Goal: Task Accomplishment & Management: Manage account settings

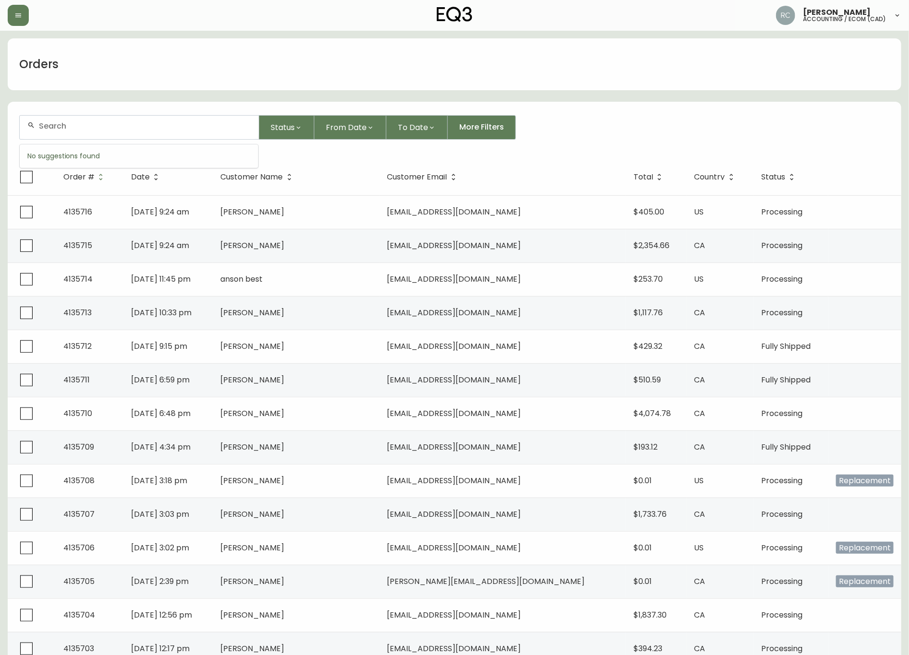
click at [251, 122] on input "text" at bounding box center [145, 125] width 212 height 9
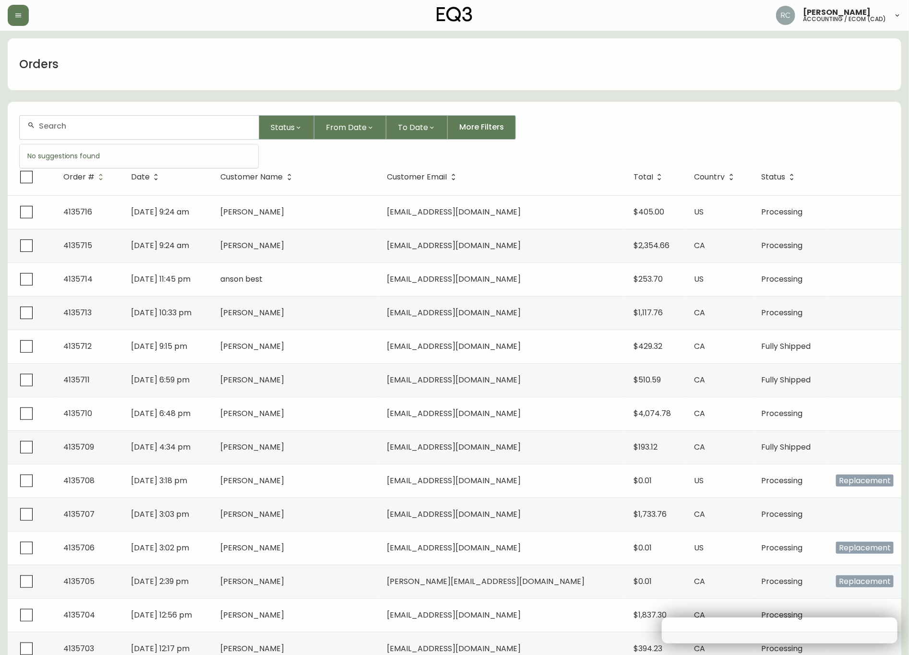
paste input "4135706"
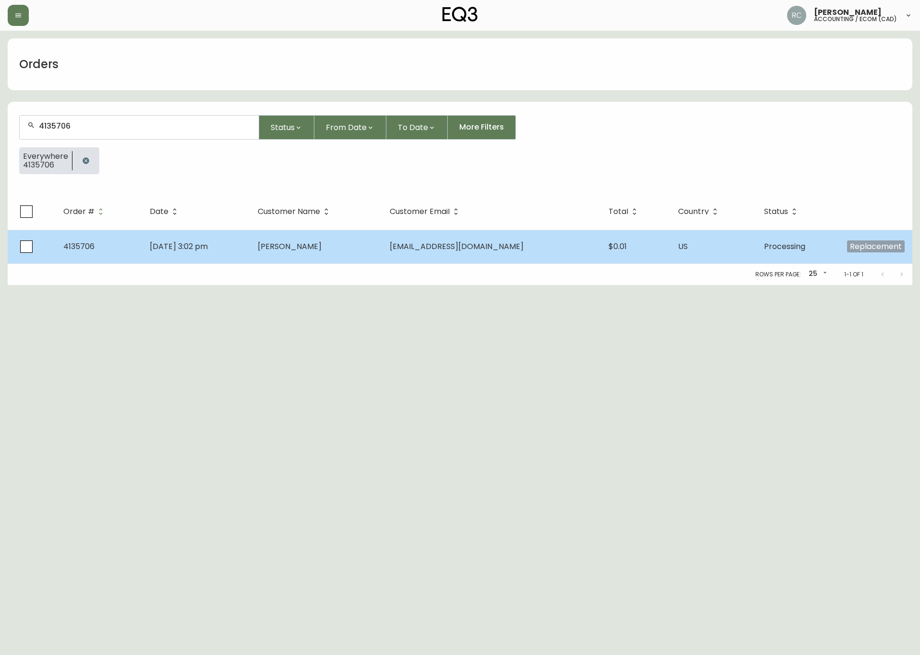
type input "4135706"
click at [292, 235] on td "[PERSON_NAME]" at bounding box center [316, 247] width 132 height 34
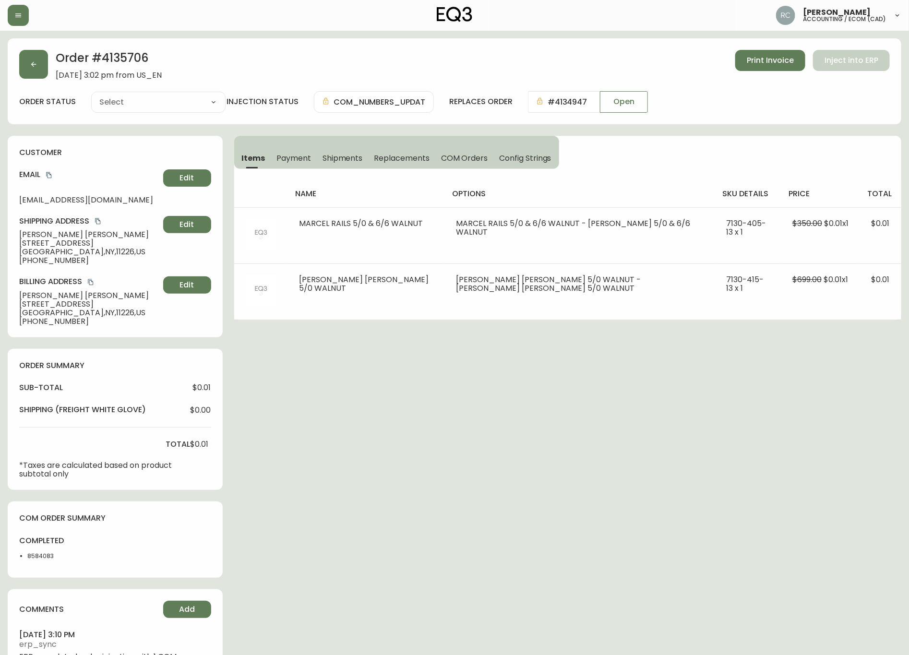
type input "Processing"
select select "PROCESSING"
click at [464, 160] on span "COM Orders" at bounding box center [464, 158] width 47 height 10
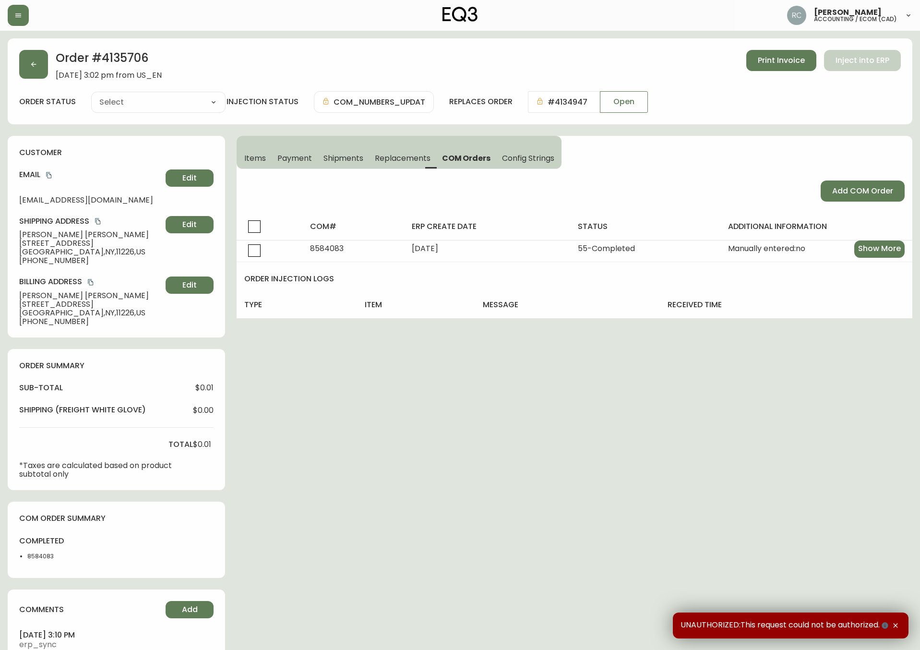
type input "Processing"
select select "PROCESSING"
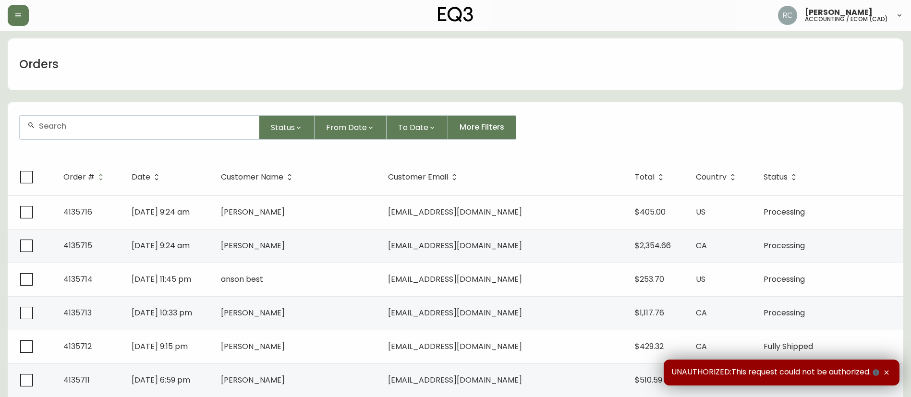
click at [213, 138] on div at bounding box center [139, 128] width 239 height 24
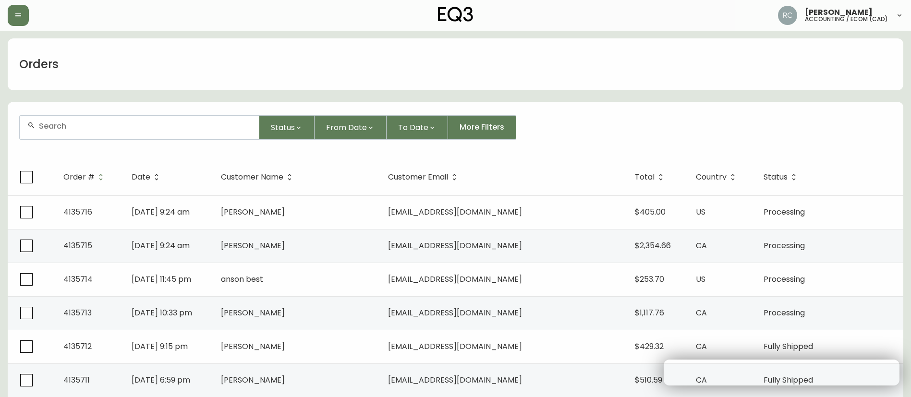
paste input "4133795"
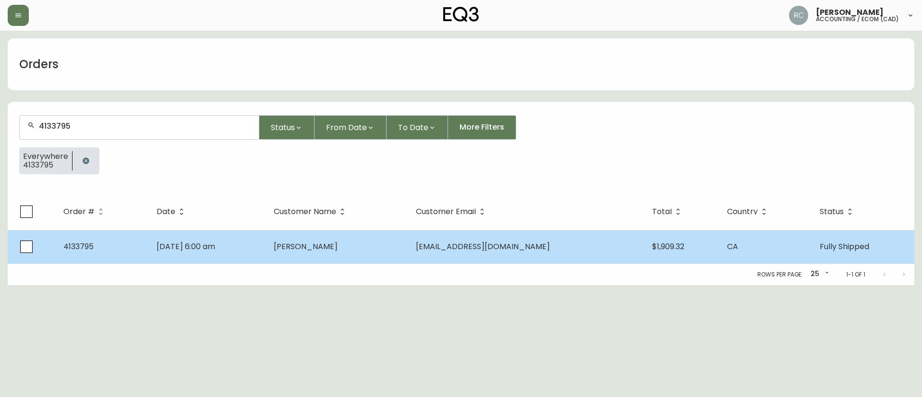
type input "4133795"
click at [322, 237] on td "Tahereh Firoozi" at bounding box center [337, 247] width 143 height 34
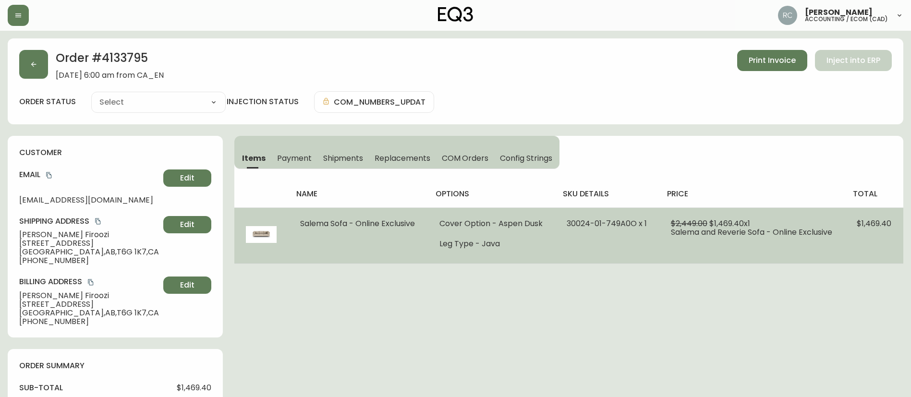
type input "Fully Shipped"
select select "FULLY_SHIPPED"
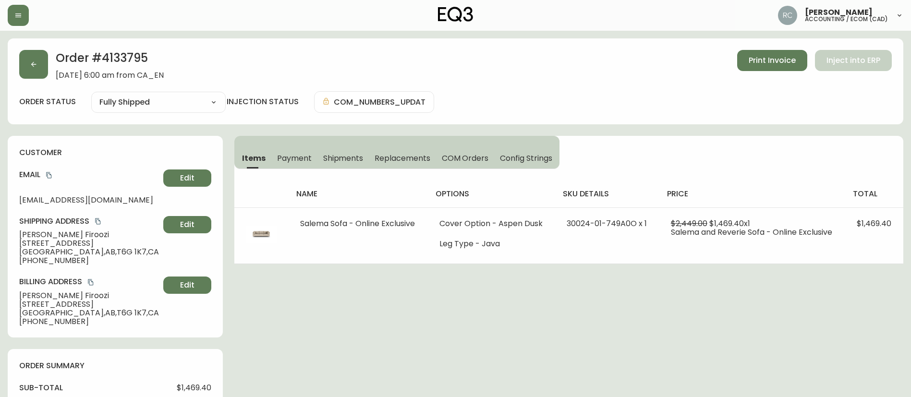
click at [283, 162] on span "Payment" at bounding box center [294, 158] width 35 height 10
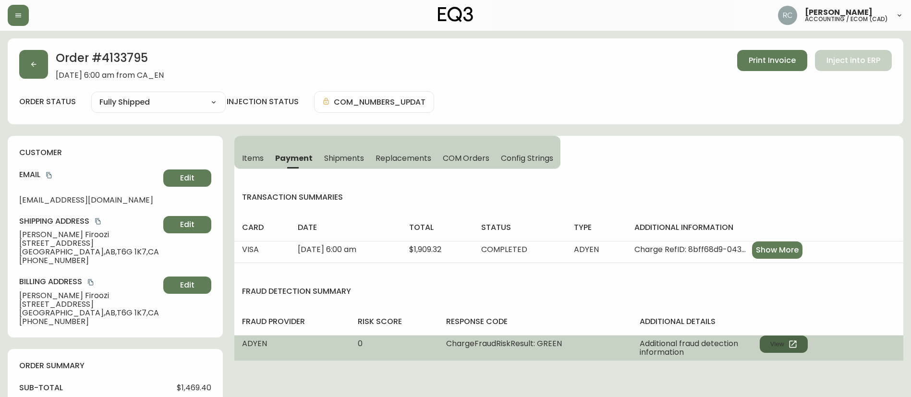
click at [772, 338] on button "View" at bounding box center [783, 344] width 48 height 17
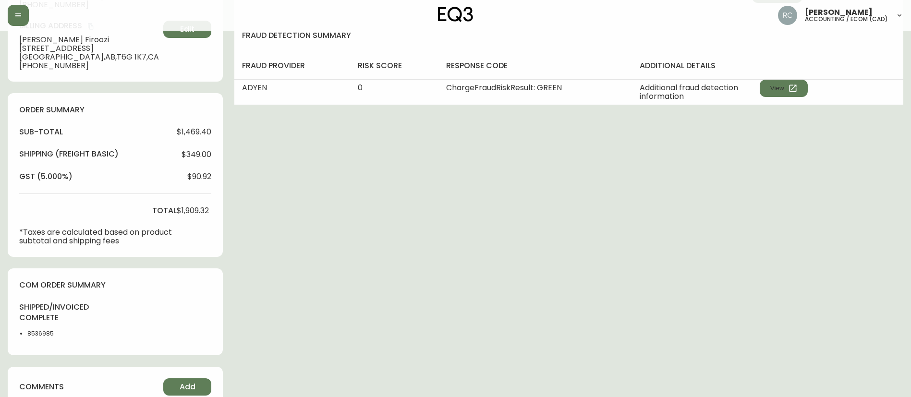
scroll to position [480, 0]
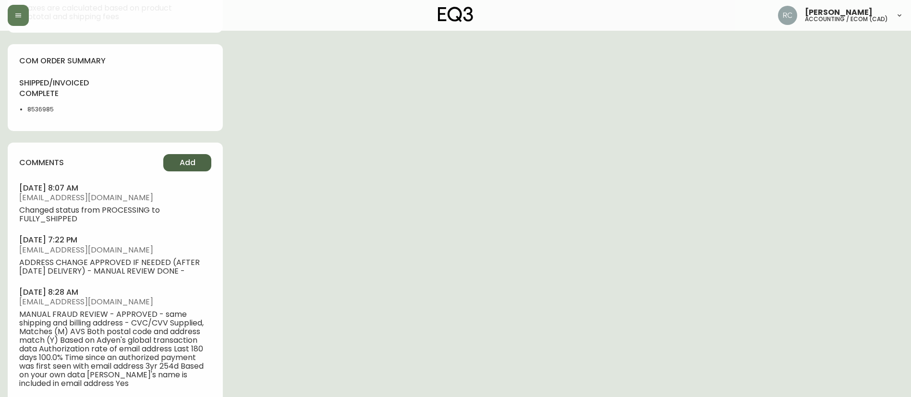
click at [185, 161] on span "Add" at bounding box center [188, 162] width 16 height 11
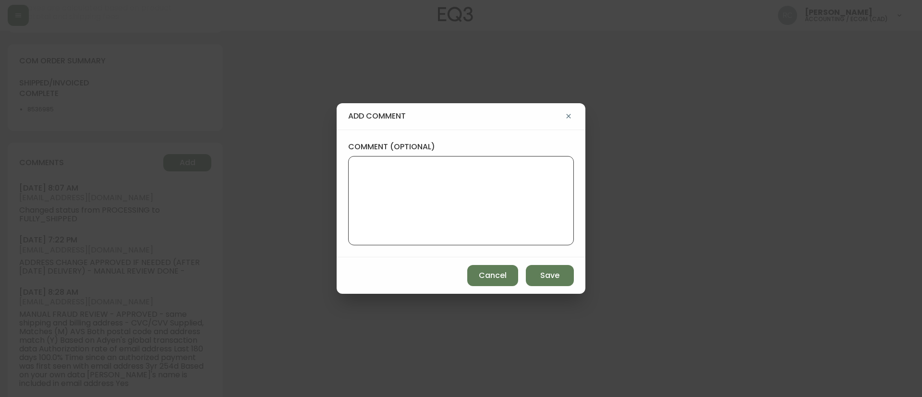
click at [466, 180] on textarea "comment (optional)" at bounding box center [460, 200] width 209 height 77
click at [245, 215] on div "add comment comment (optional) Cancel Save" at bounding box center [461, 198] width 922 height 397
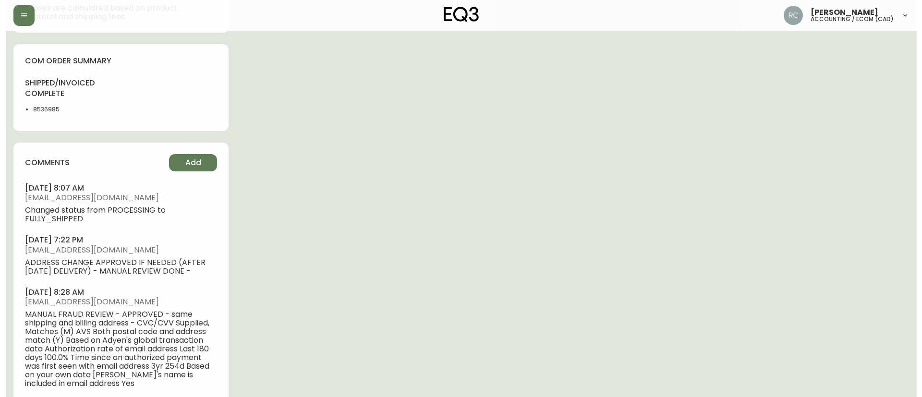
scroll to position [0, 0]
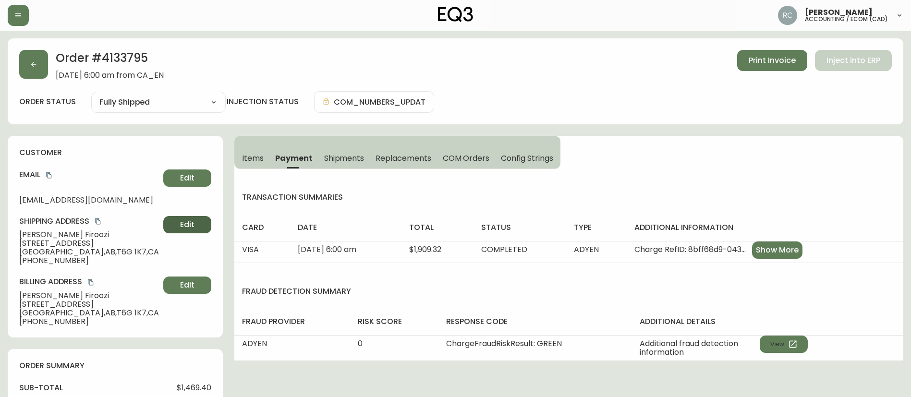
click at [202, 230] on button "Edit" at bounding box center [187, 224] width 48 height 17
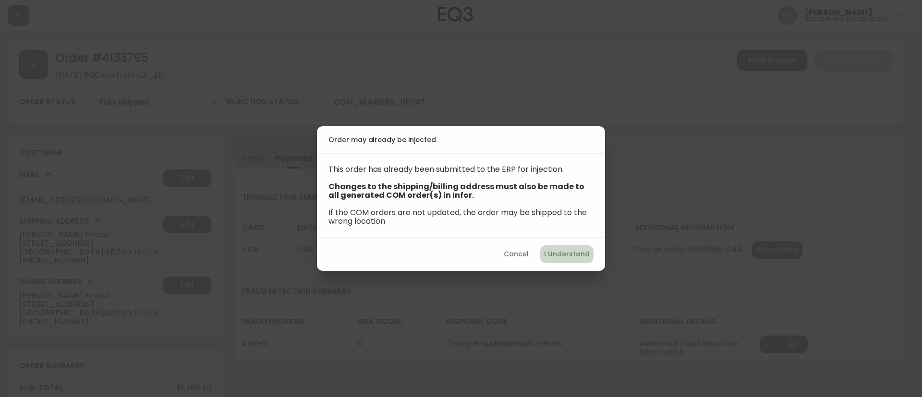
click at [574, 258] on span "I Understand" at bounding box center [567, 254] width 46 height 12
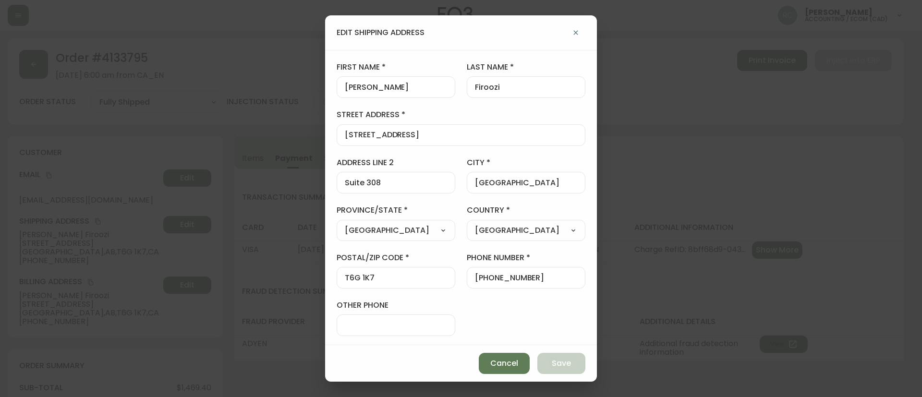
click at [395, 135] on input "8515 112 Street Northwest" at bounding box center [461, 135] width 232 height 9
paste input "11130 86 Ave NW, Unit #2002"
drag, startPoint x: 411, startPoint y: 135, endPoint x: 580, endPoint y: 140, distance: 169.5
click at [578, 140] on div "first name Tahereh last name Firoozi street address 11130 86 Ave NW, Unit #2002…" at bounding box center [461, 197] width 272 height 295
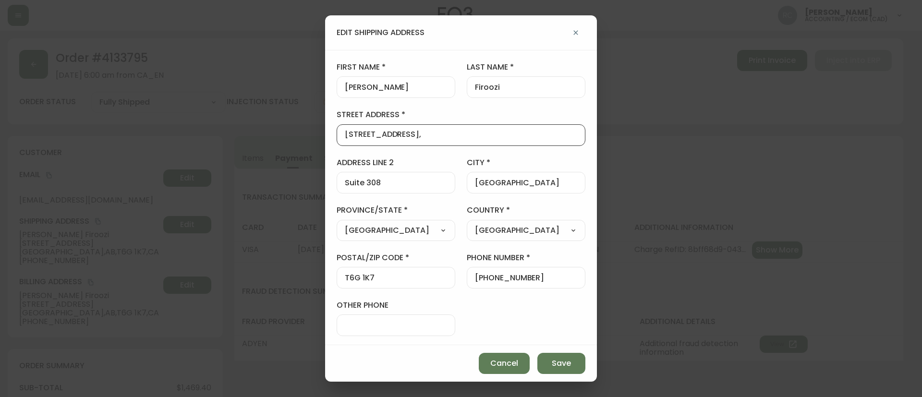
type input "11130 86 Ave NW,"
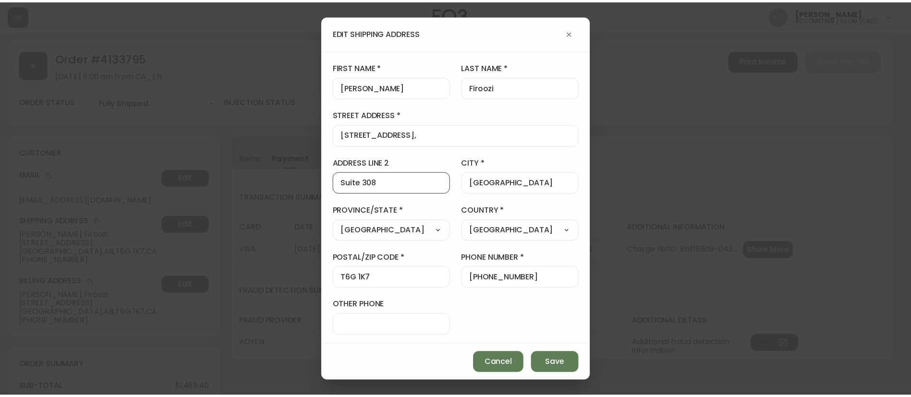
scroll to position [0, 0]
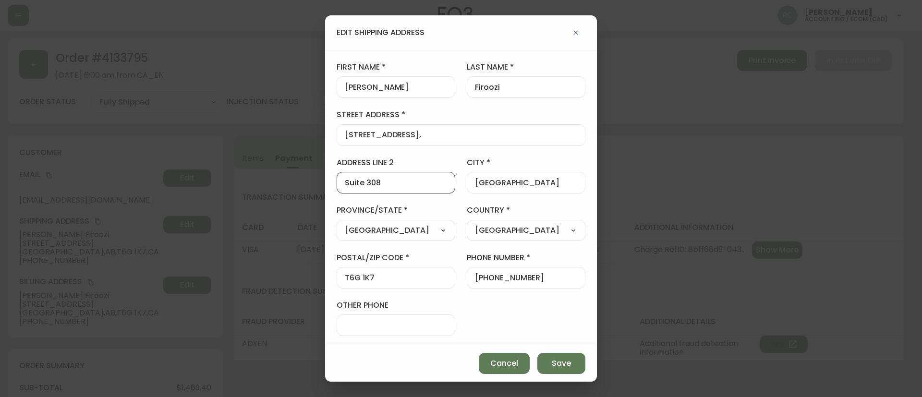
paste input "Unit #2002"
type input "Unit #2002"
click at [358, 274] on input "T6G 1K7" at bounding box center [396, 277] width 102 height 9
paste input "0X1"
type input "T6G 0X1"
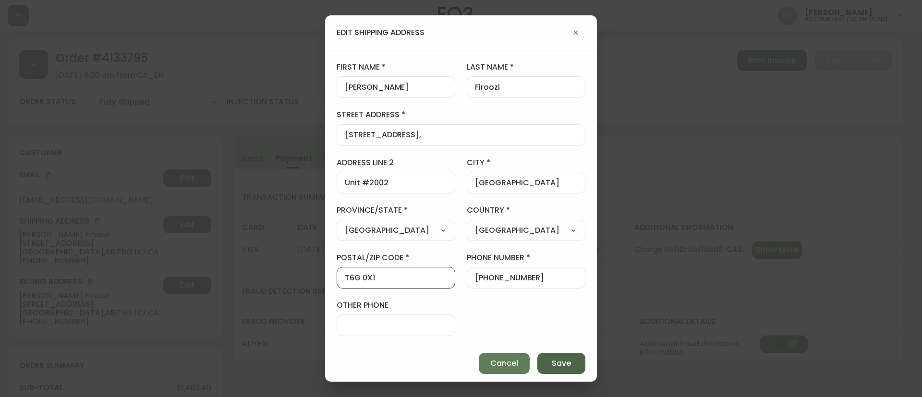
click at [553, 356] on button "Save" at bounding box center [561, 363] width 48 height 21
type input "8515 112 Street Northwest"
type input "Suite 308"
type input "T6G 1K7"
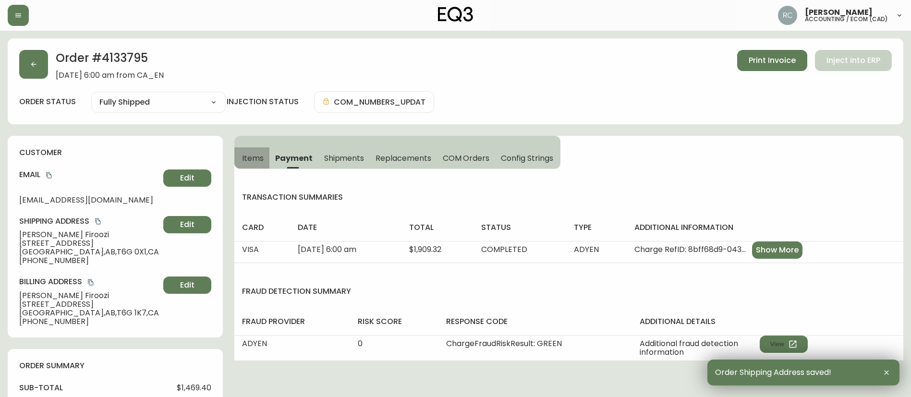
click at [253, 164] on button "Items" at bounding box center [251, 157] width 35 height 21
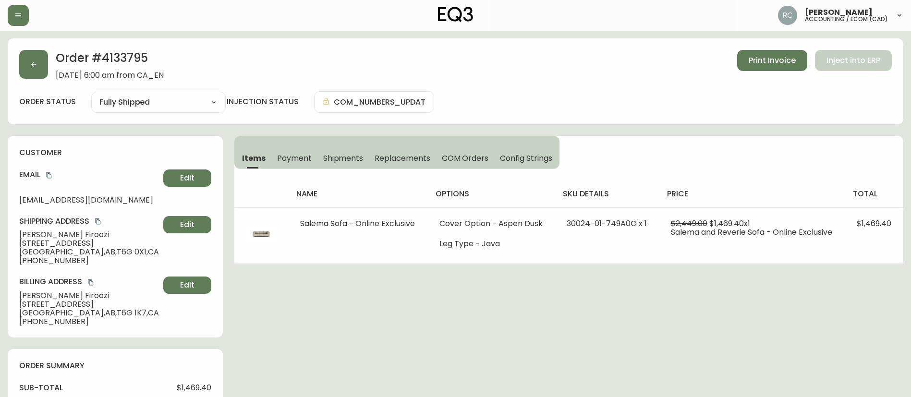
click at [450, 156] on span "COM Orders" at bounding box center [465, 158] width 47 height 10
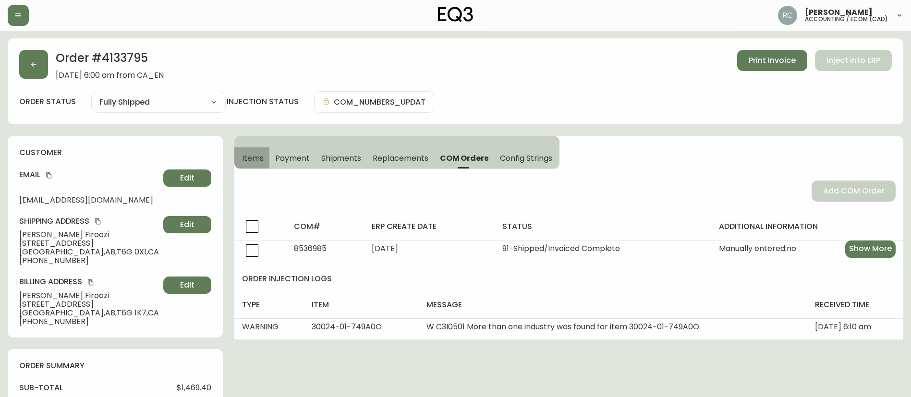
drag, startPoint x: 245, startPoint y: 157, endPoint x: 242, endPoint y: 166, distance: 9.1
click at [243, 157] on span "Items" at bounding box center [253, 158] width 22 height 10
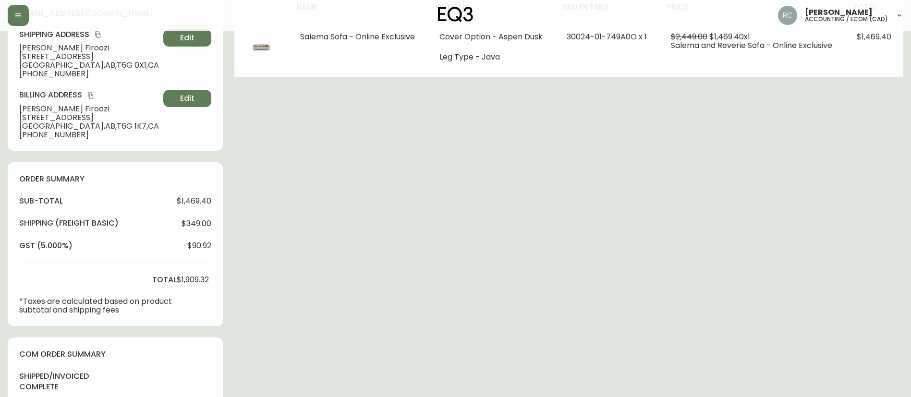
scroll to position [528, 0]
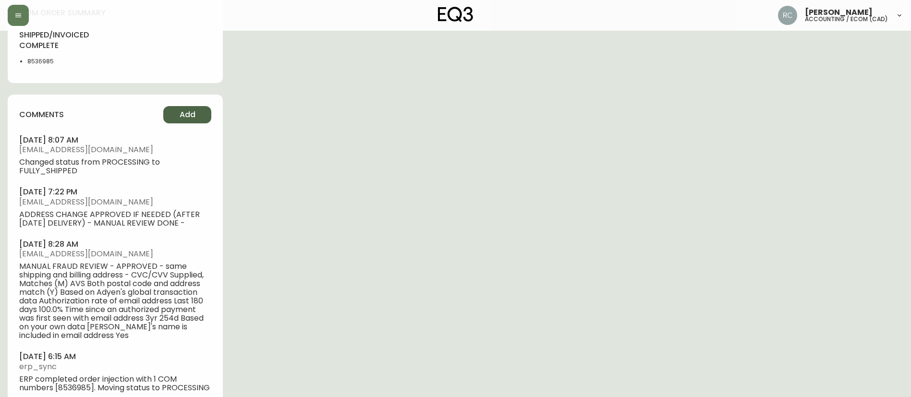
click at [191, 120] on button "Add" at bounding box center [187, 114] width 48 height 17
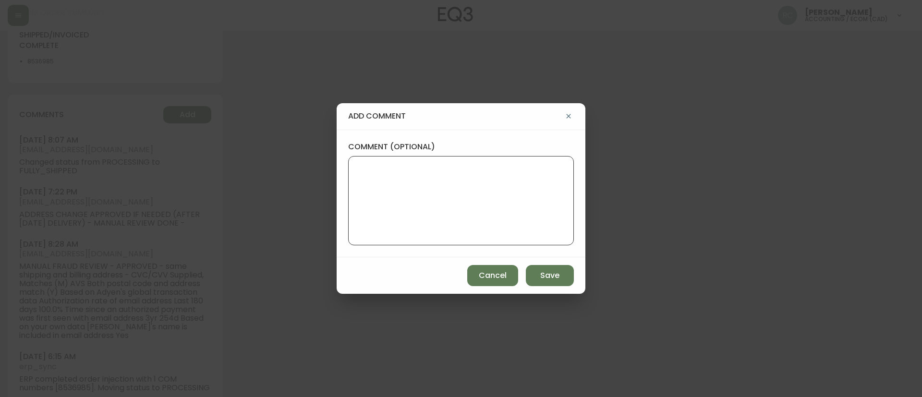
click at [377, 186] on textarea "comment (optional)" at bounding box center [460, 200] width 209 height 77
paste textarea "#842179"
type textarea "address change - ticket #842179"
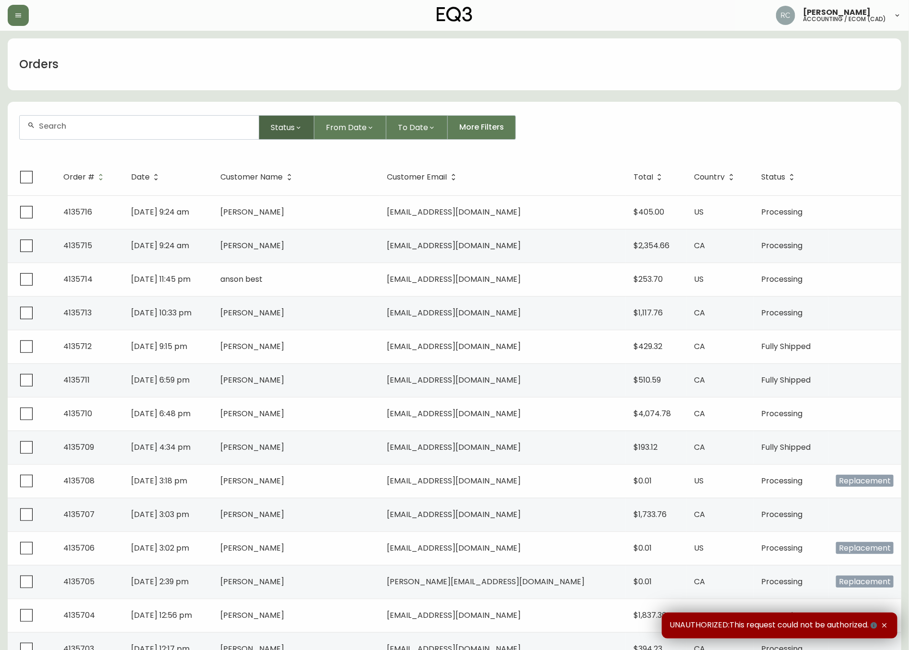
click at [304, 120] on button "Status" at bounding box center [286, 127] width 55 height 24
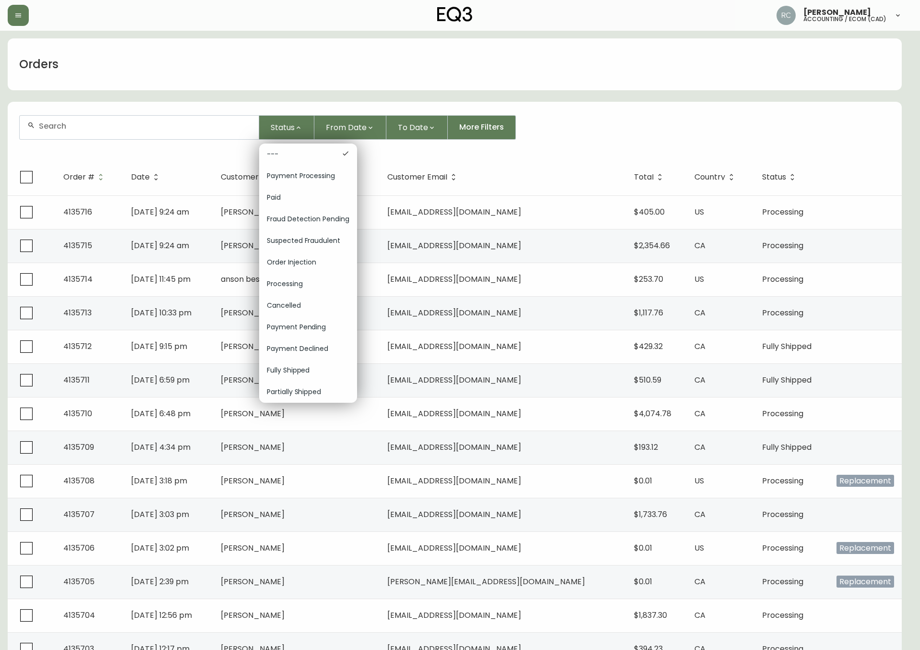
click at [302, 262] on span "Order Injection" at bounding box center [308, 262] width 83 height 10
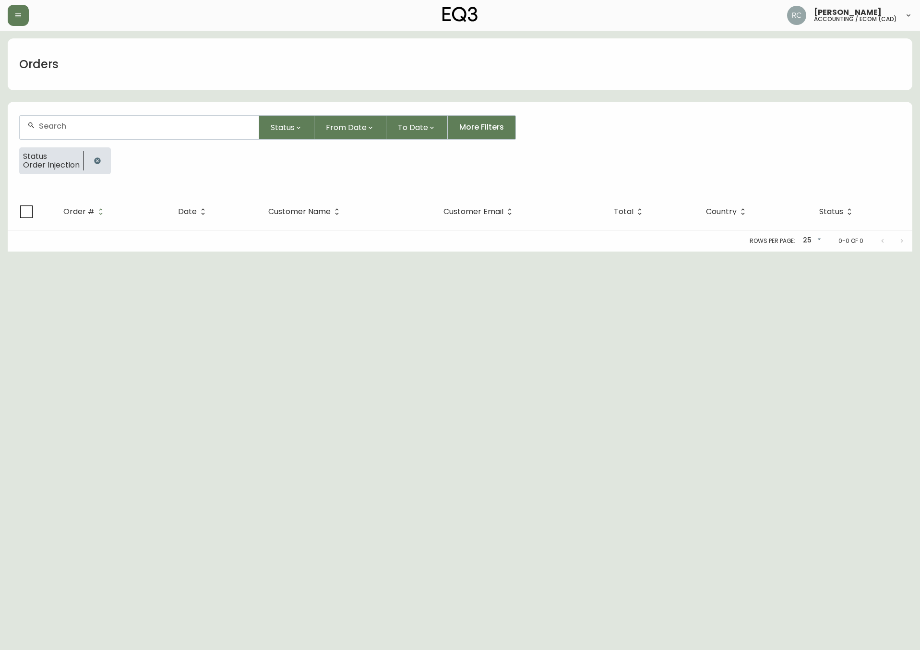
click at [92, 157] on button "button" at bounding box center [97, 160] width 19 height 19
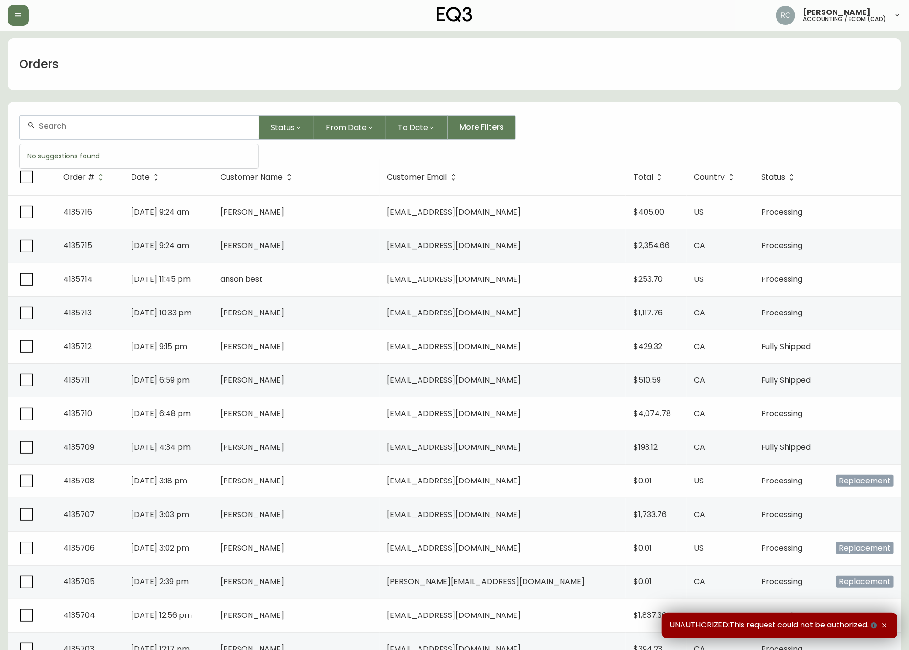
click at [104, 128] on input "text" at bounding box center [145, 125] width 212 height 9
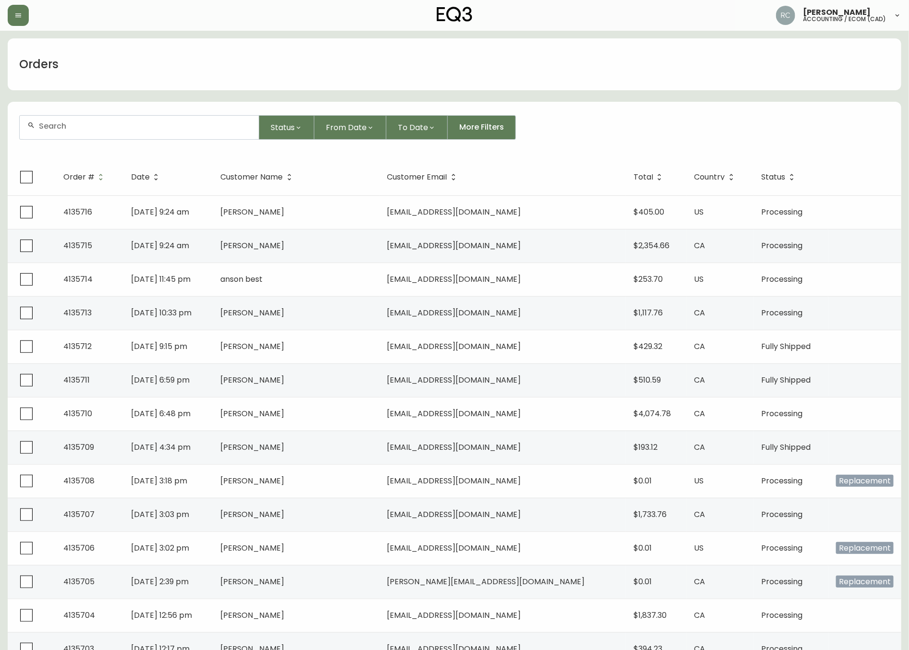
click at [144, 127] on input "text" at bounding box center [145, 125] width 212 height 9
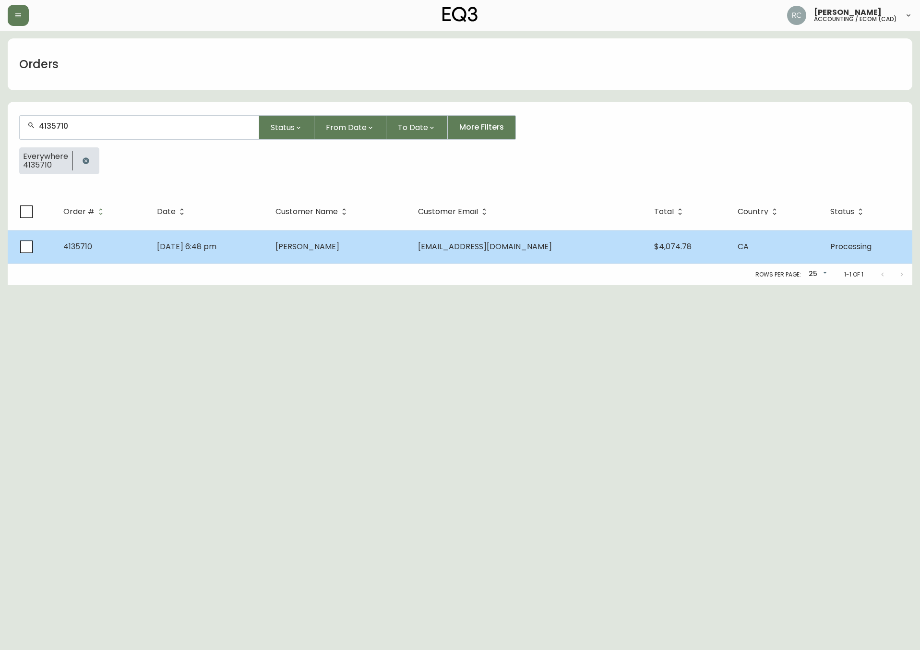
type input "4135710"
click at [325, 246] on span "[PERSON_NAME]" at bounding box center [308, 246] width 64 height 11
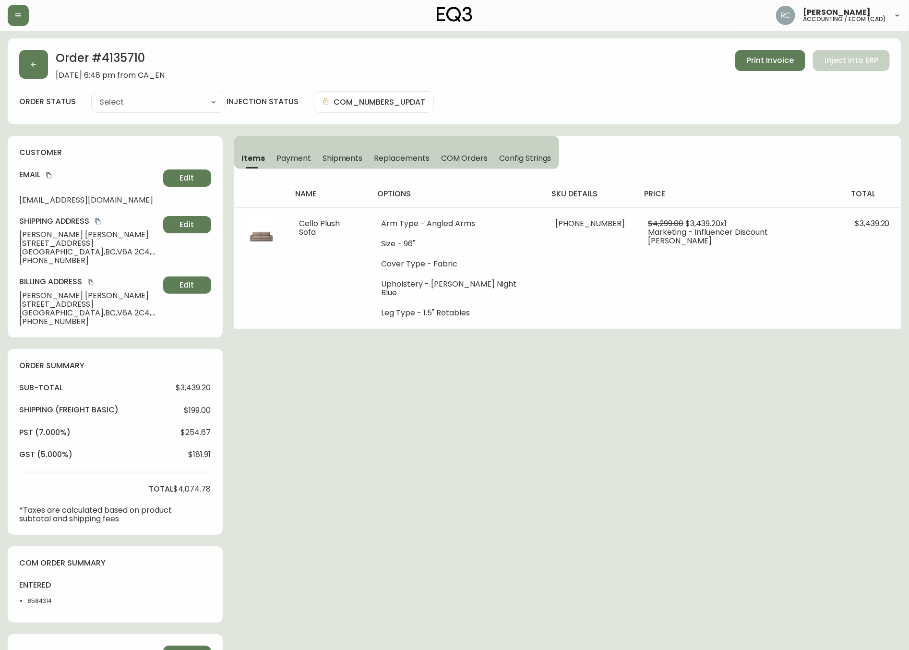
type input "Processing"
select select "PROCESSING"
click at [24, 237] on span "Julie Charest" at bounding box center [89, 234] width 140 height 9
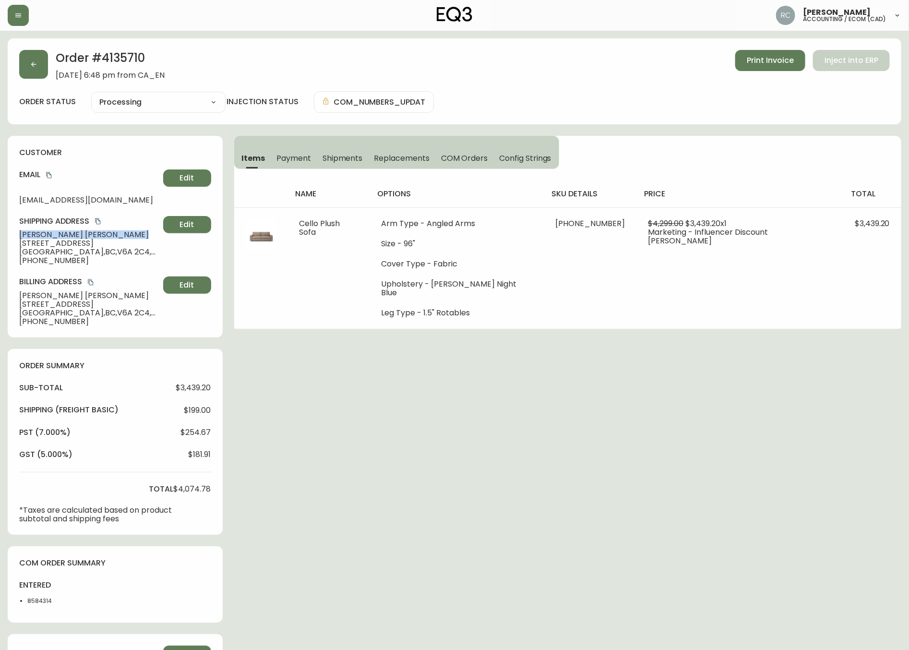
copy span "Julie Charest"
click at [202, 388] on span "$3,439.20" at bounding box center [193, 388] width 35 height 9
copy span "3,439.20"
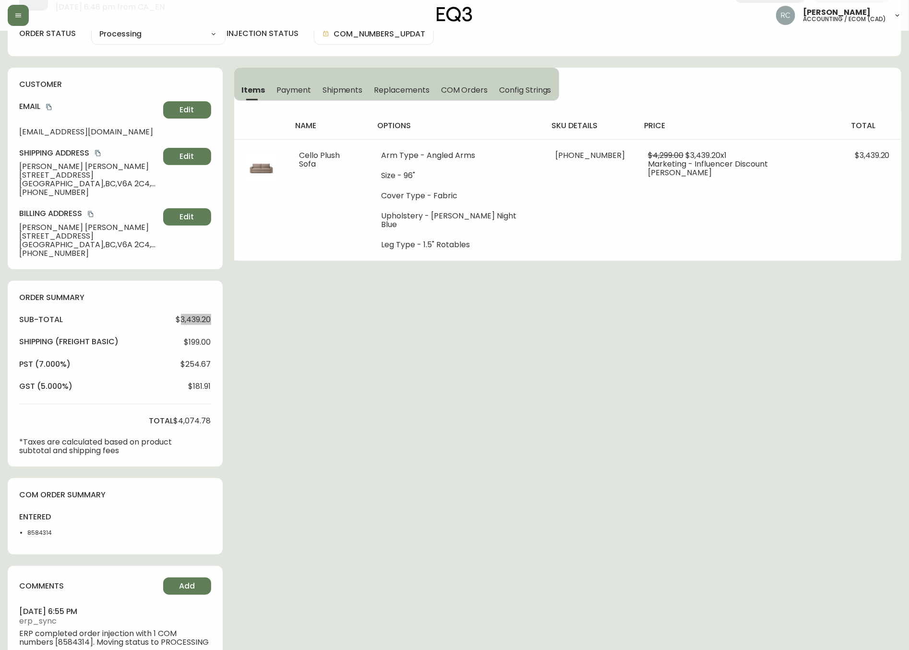
scroll to position [45, 0]
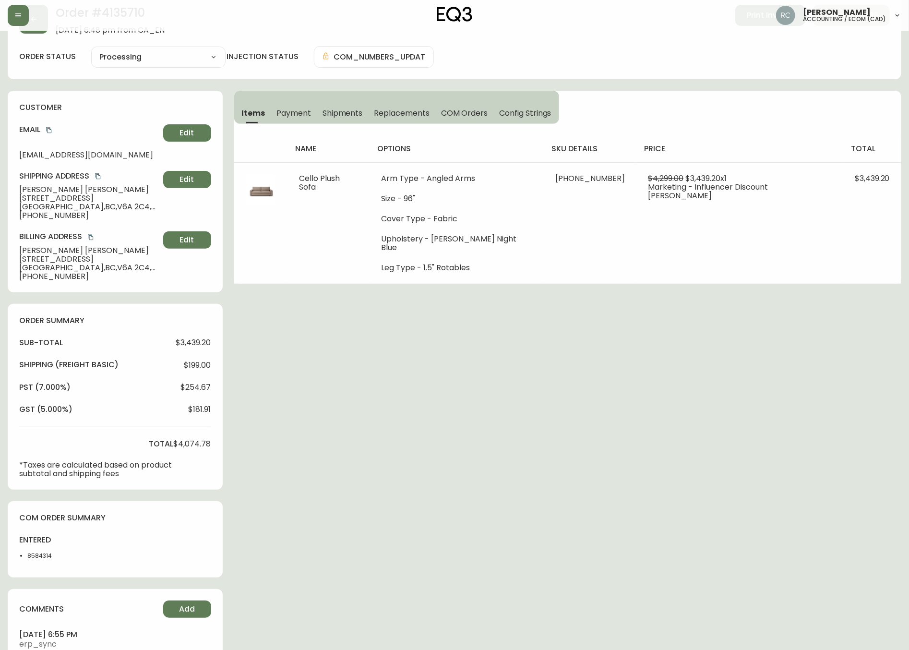
click at [34, 552] on li "8584314" at bounding box center [51, 556] width 48 height 9
drag, startPoint x: 34, startPoint y: 552, endPoint x: 6, endPoint y: 542, distance: 29.5
click at [34, 552] on li "8584314" at bounding box center [51, 556] width 48 height 9
copy li "8584314"
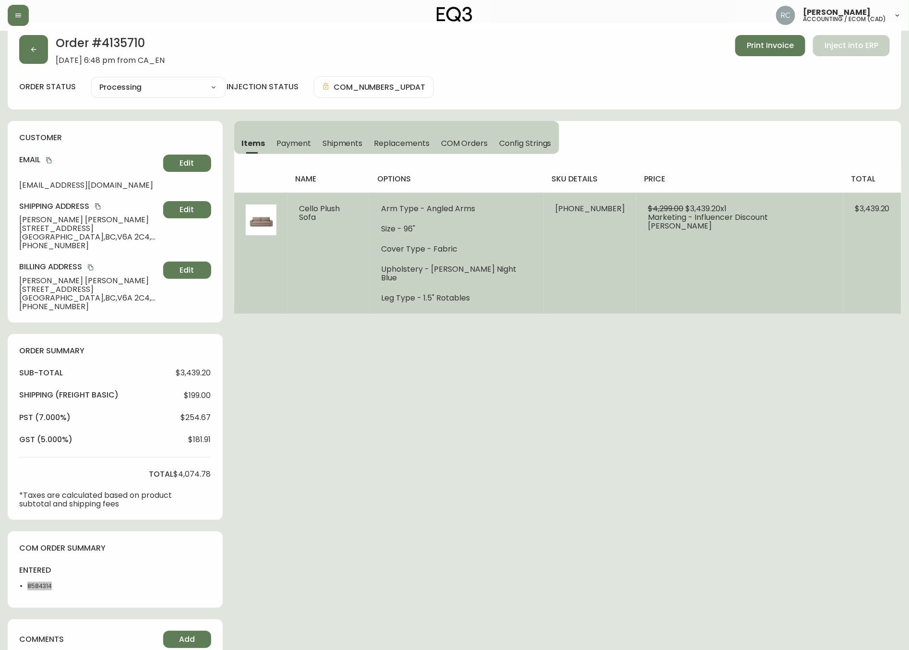
scroll to position [0, 0]
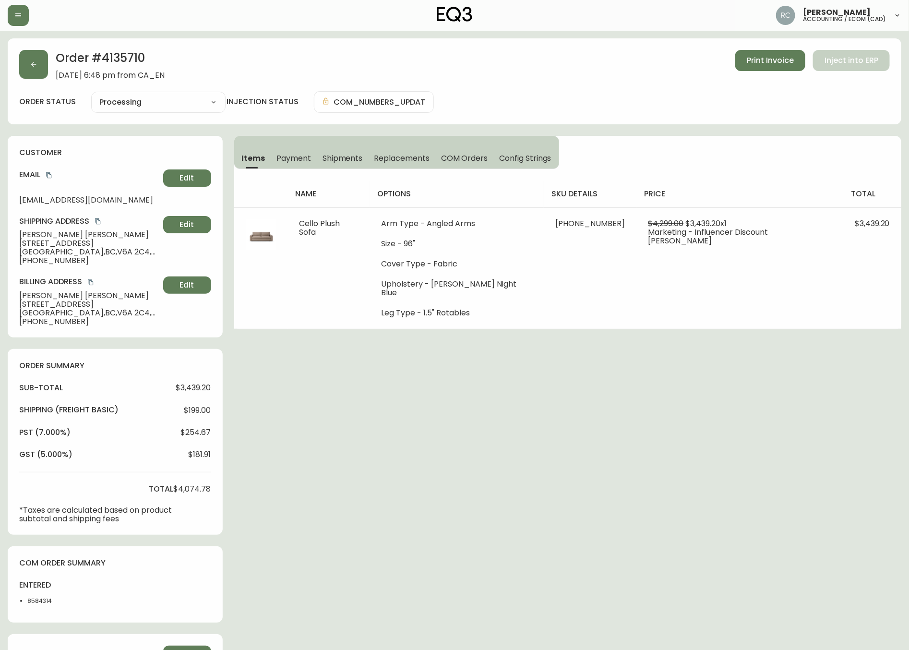
click at [411, 350] on div "Order # 4135710 October 8, 2025 at 6:48 pm from CA_EN Print Invoice Inject into…" at bounding box center [455, 390] width 894 height 705
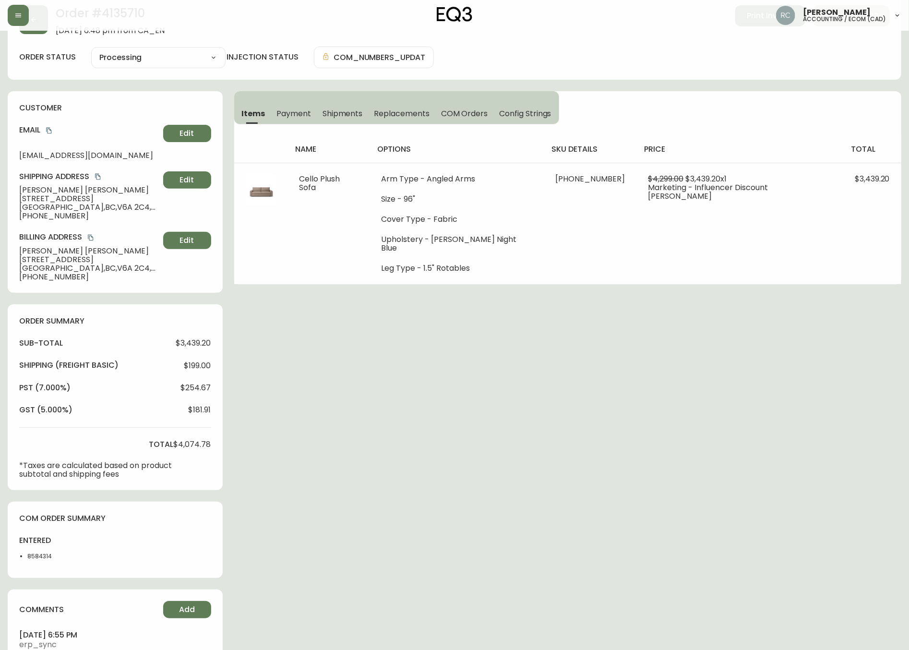
scroll to position [94, 0]
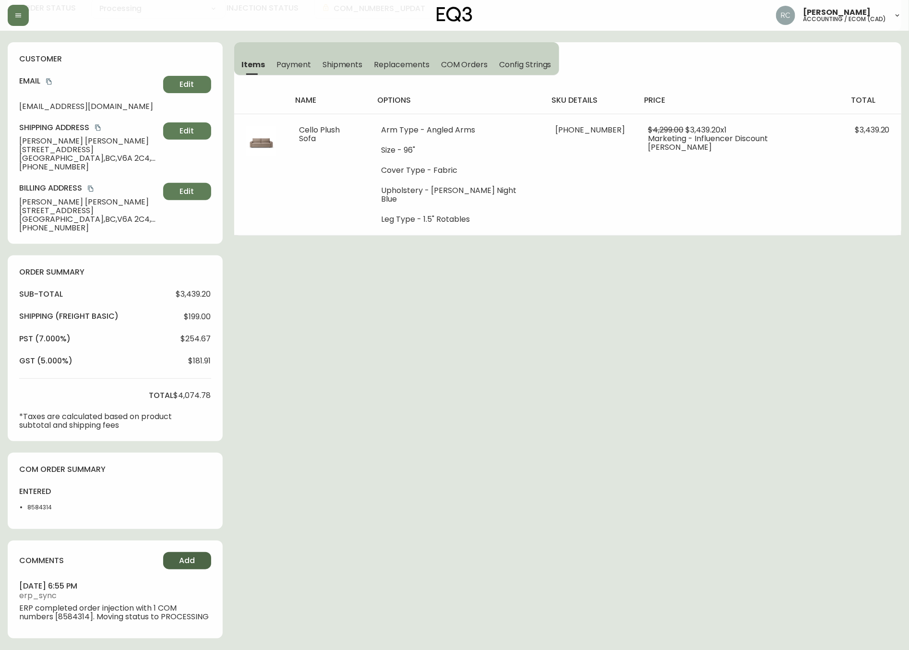
click at [178, 566] on button "Add" at bounding box center [187, 560] width 48 height 17
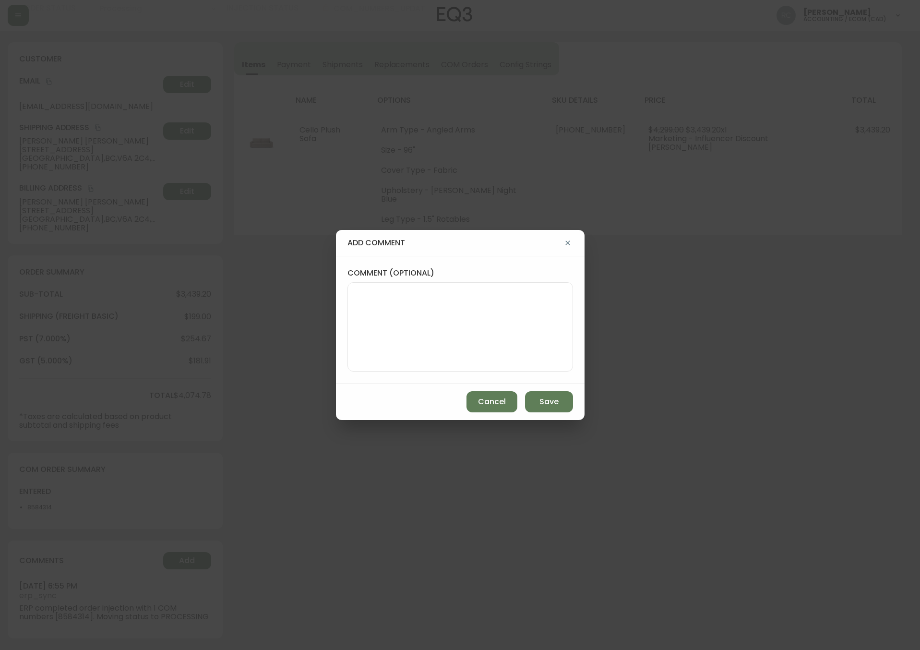
click at [454, 314] on textarea "comment (optional)" at bounding box center [460, 327] width 209 height 77
type textarea "written value added to GVMAT 102"
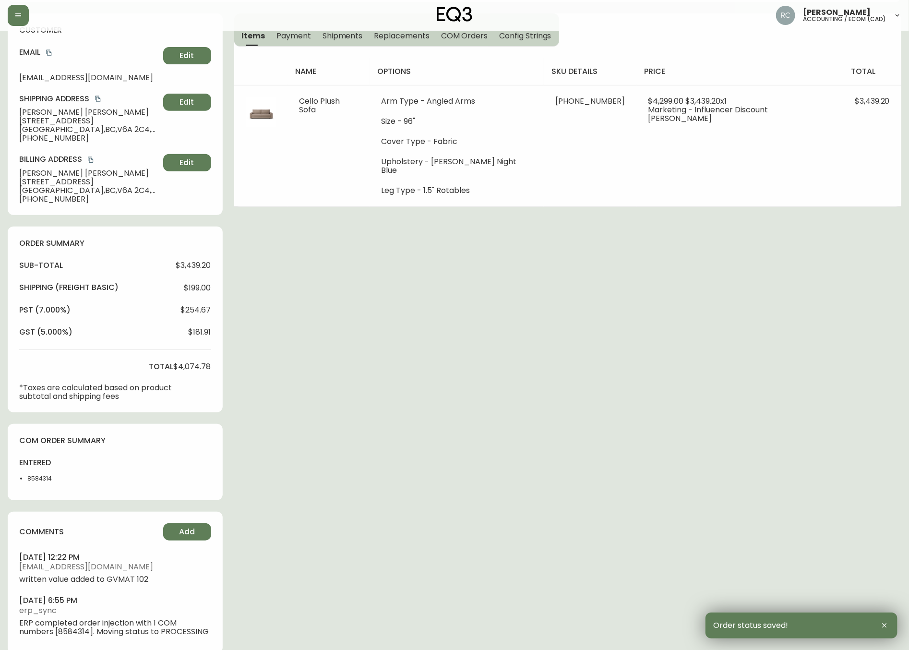
scroll to position [137, 0]
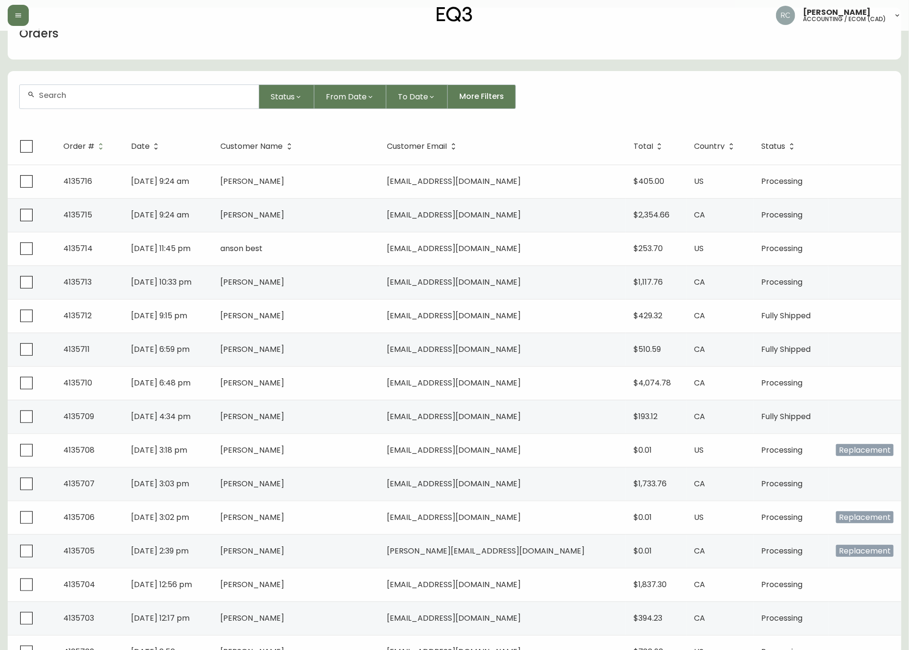
scroll to position [48, 0]
